Goal: Information Seeking & Learning: Learn about a topic

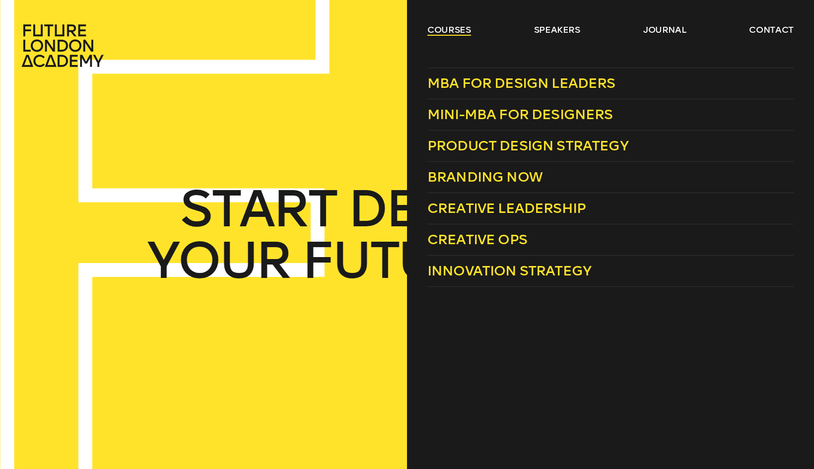
click at [436, 27] on link "courses" at bounding box center [450, 30] width 44 height 12
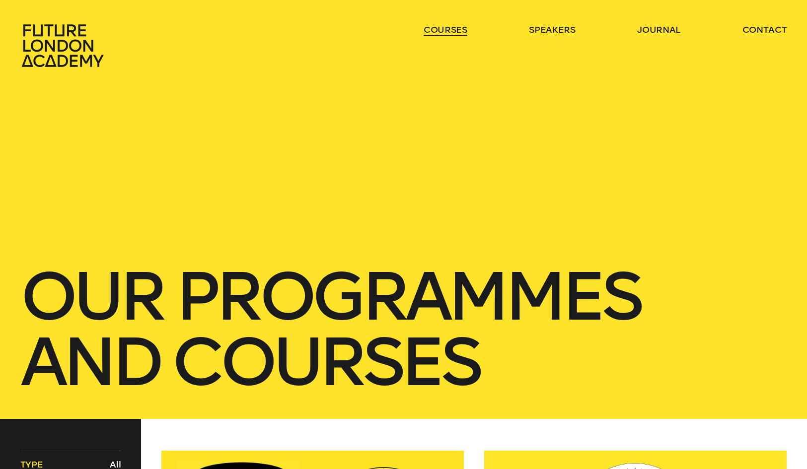
click at [436, 27] on link "courses" at bounding box center [446, 30] width 44 height 12
click at [453, 28] on link "courses" at bounding box center [446, 30] width 44 height 12
click at [438, 30] on link "courses" at bounding box center [446, 30] width 44 height 12
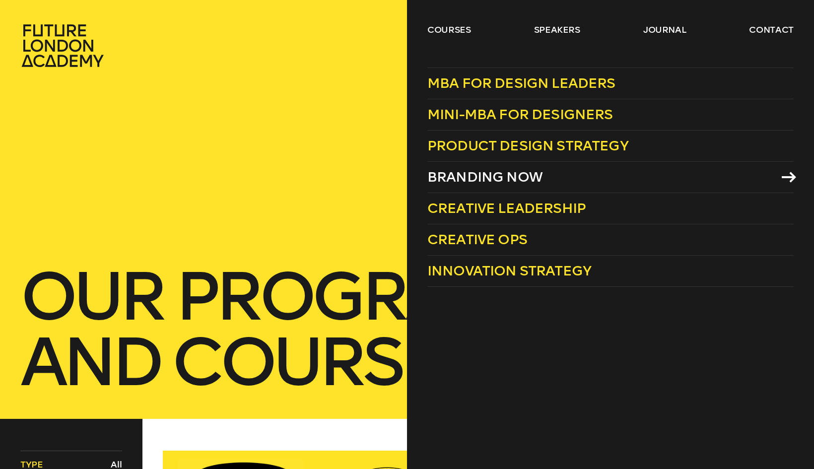
click at [483, 180] on span "Branding Now" at bounding box center [485, 177] width 115 height 16
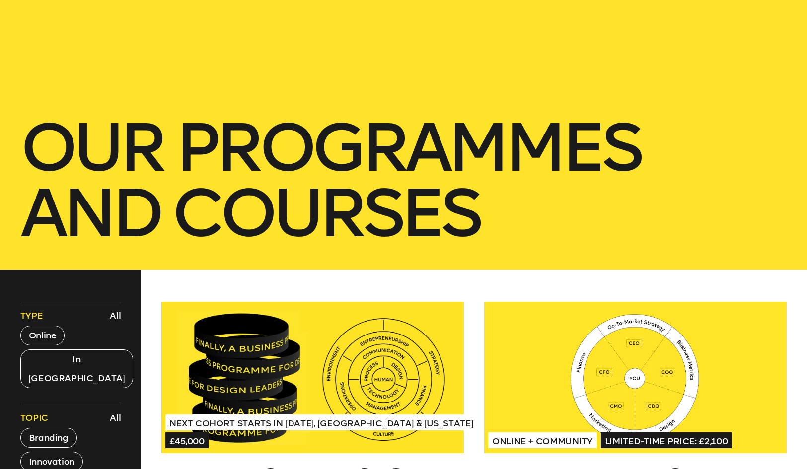
scroll to position [152, 0]
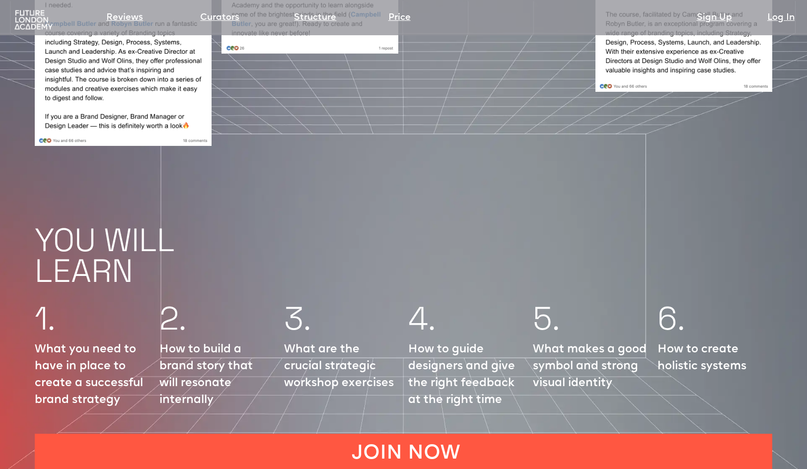
scroll to position [1096, 0]
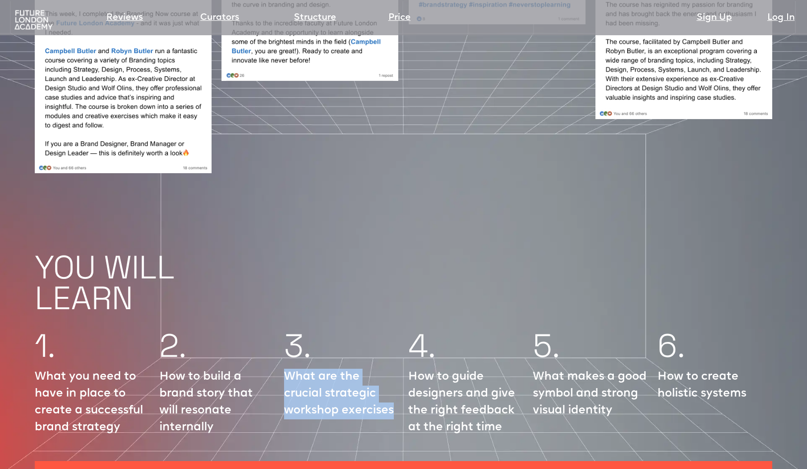
drag, startPoint x: 286, startPoint y: 341, endPoint x: 395, endPoint y: 375, distance: 114.8
click at [395, 375] on p "What are the crucial strategic workshop exercises" at bounding box center [341, 394] width 115 height 51
copy p "What are the crucial strategic workshop exercises"
